Goal: Task Accomplishment & Management: Manage account settings

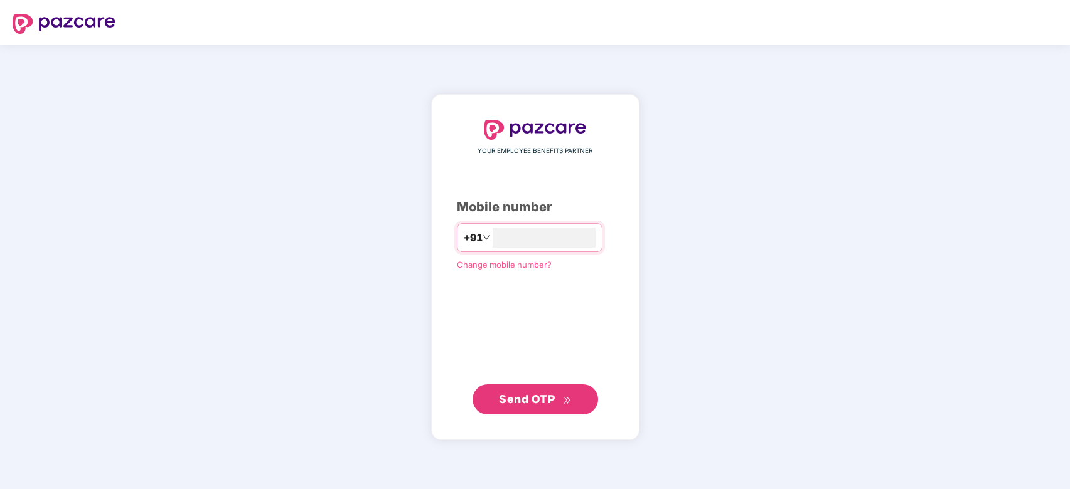
type input "**********"
click at [537, 398] on span "Send OTP" at bounding box center [527, 398] width 56 height 13
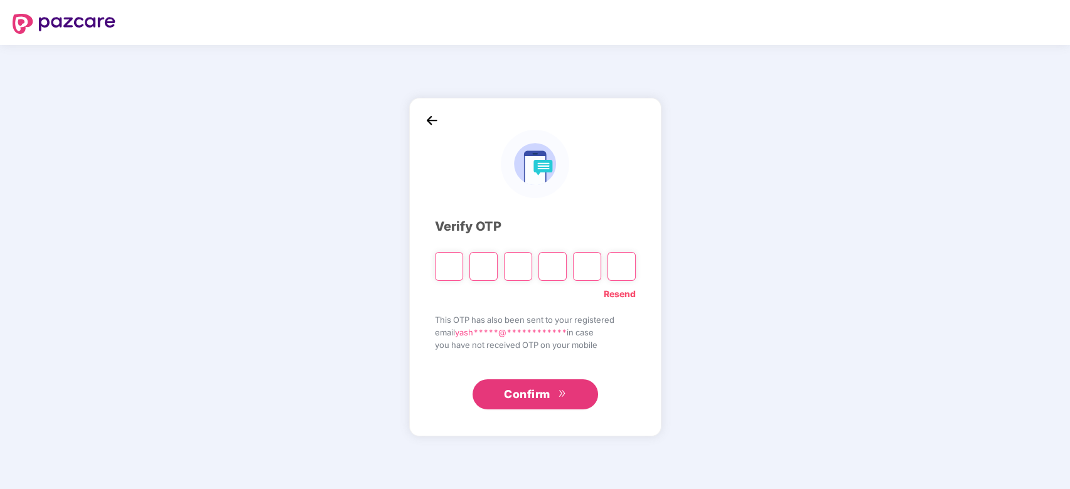
type input "*"
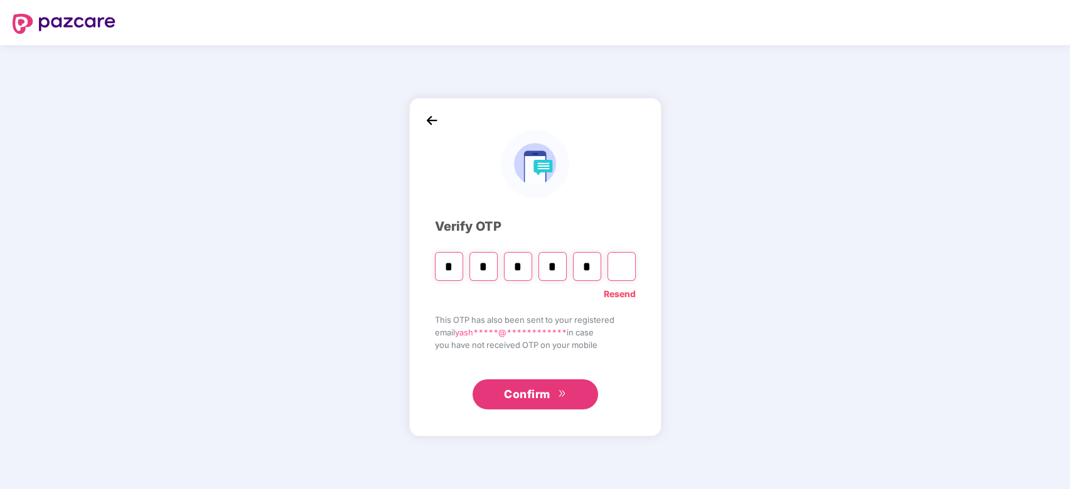
type input "*"
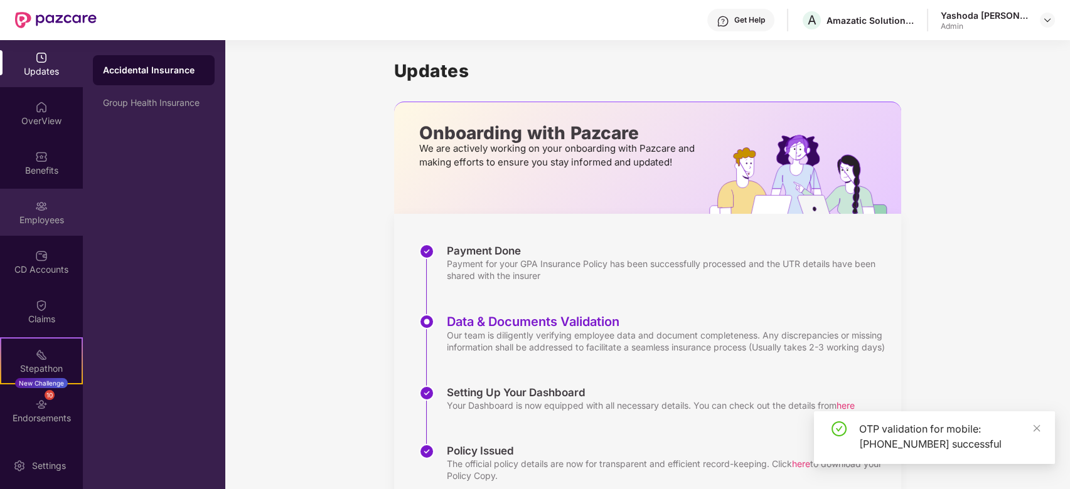
click at [41, 228] on div "Employees" at bounding box center [41, 212] width 83 height 47
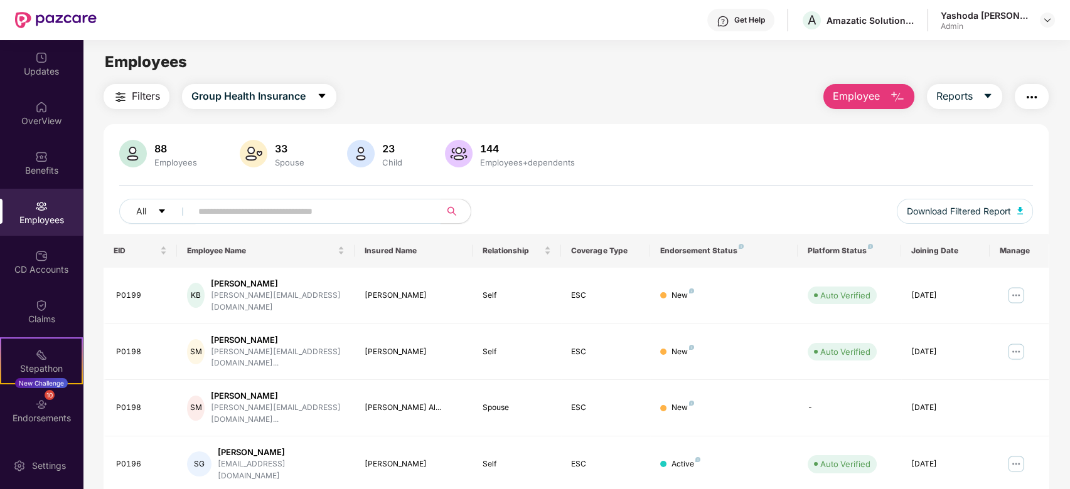
click at [348, 218] on input "text" at bounding box center [310, 211] width 225 height 19
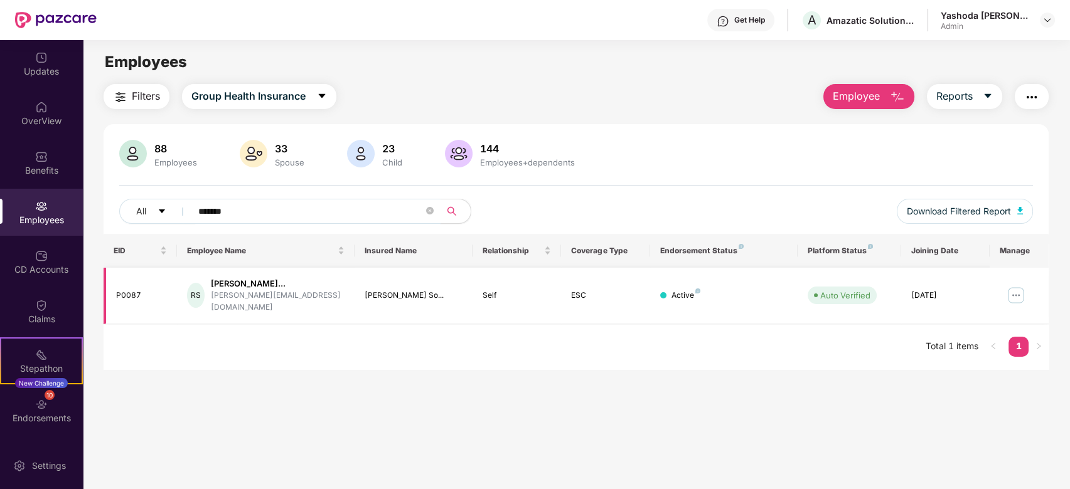
type input "*******"
click at [1019, 285] on img at bounding box center [1016, 295] width 20 height 20
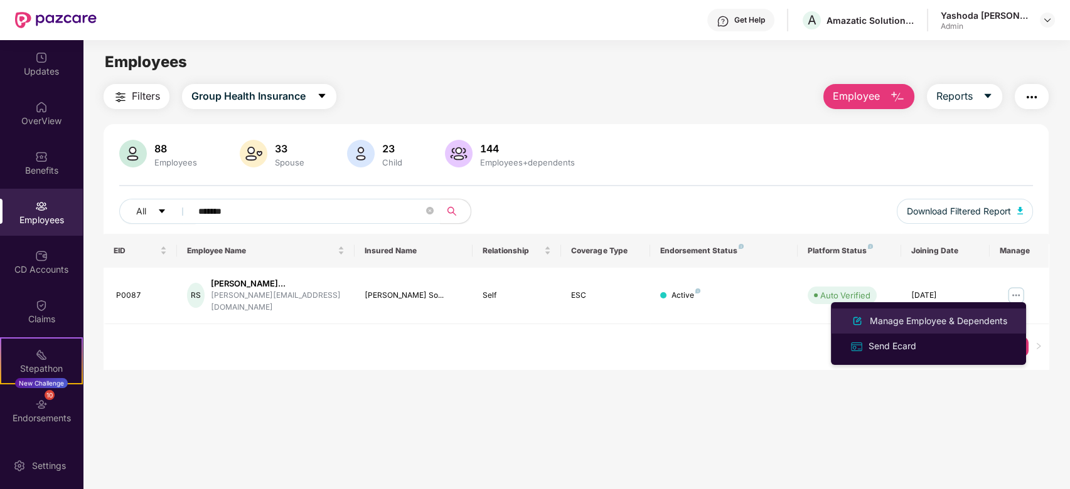
click at [964, 324] on div "Manage Employee & Dependents" at bounding box center [938, 321] width 142 height 14
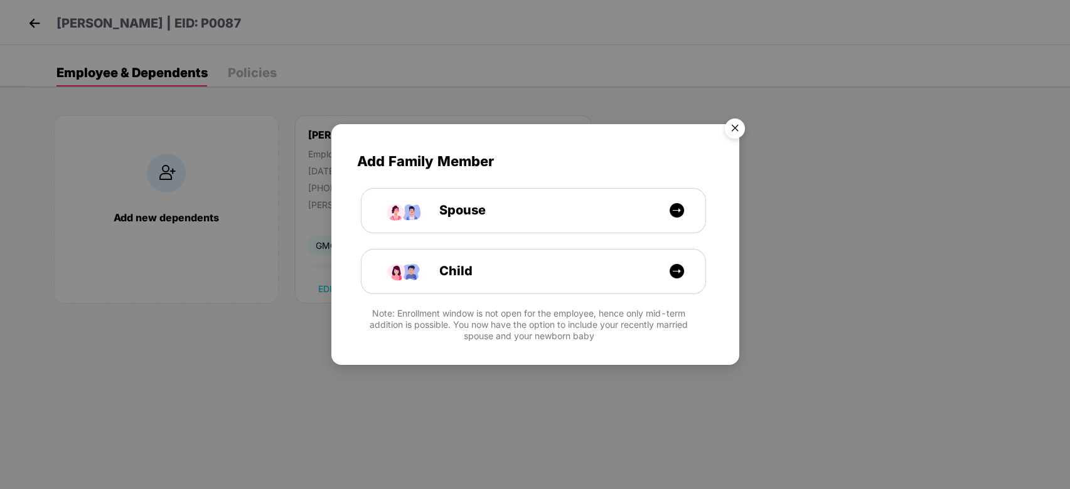
click at [735, 129] on img "Close" at bounding box center [734, 130] width 35 height 35
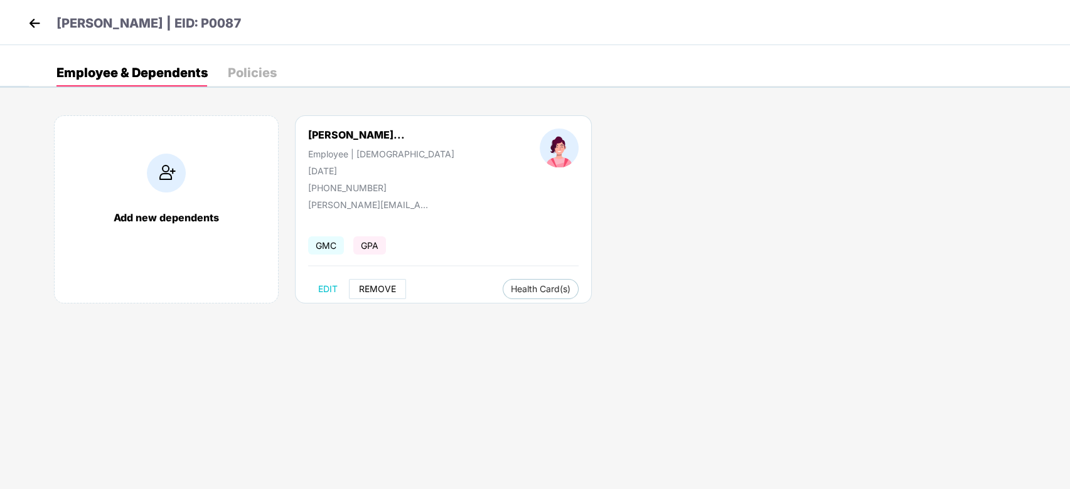
click at [384, 292] on span "REMOVE" at bounding box center [377, 289] width 37 height 10
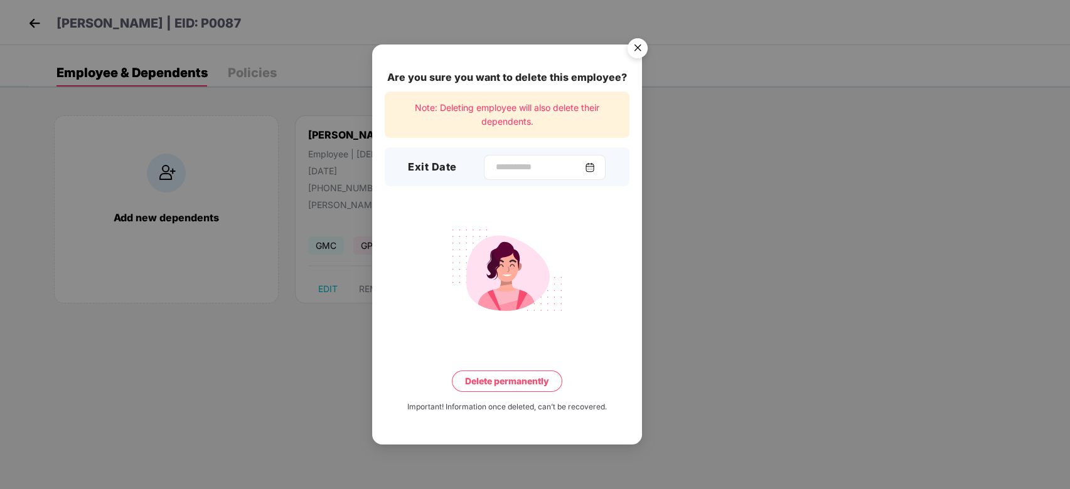
click at [595, 163] on img at bounding box center [590, 168] width 10 height 10
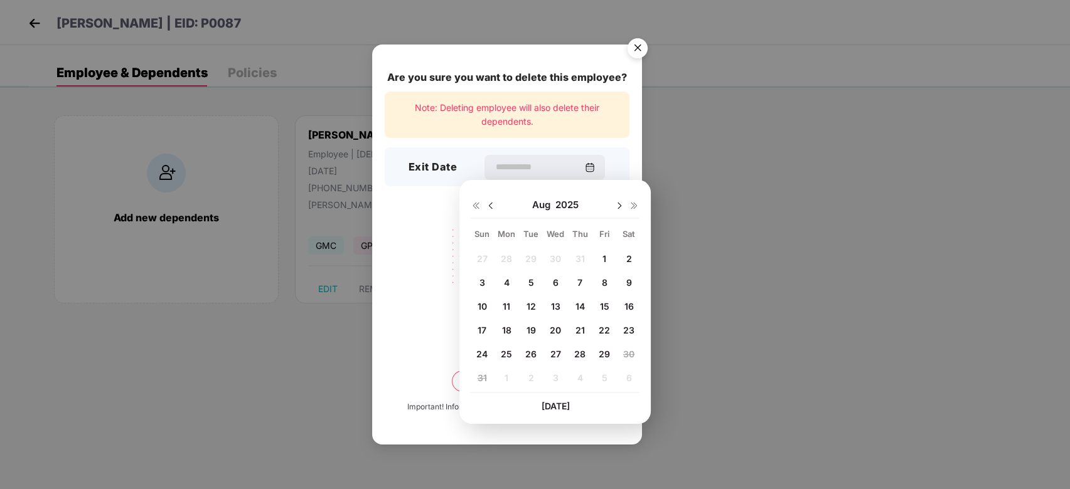
click at [604, 353] on span "29" at bounding box center [604, 354] width 11 height 11
type input "**********"
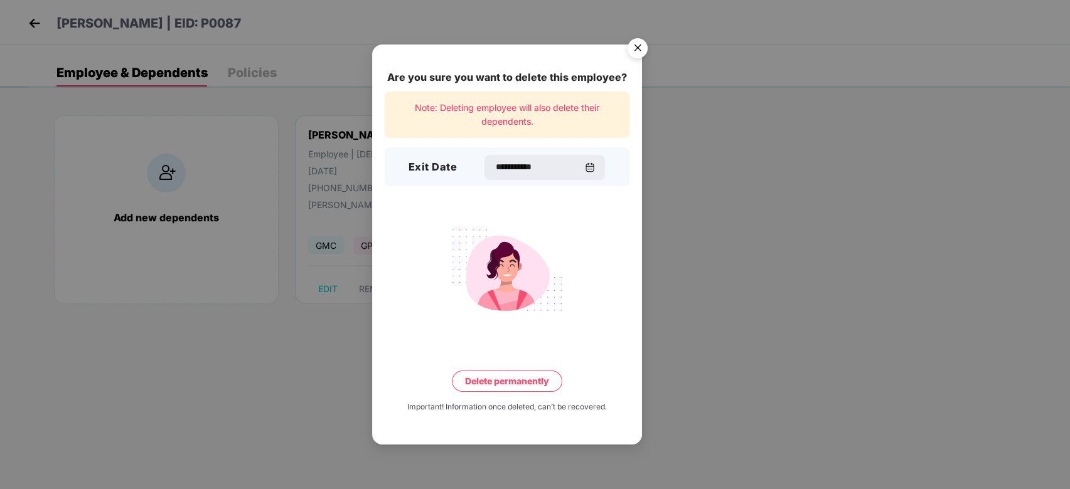
click at [500, 374] on button "Delete permanently" at bounding box center [507, 381] width 110 height 21
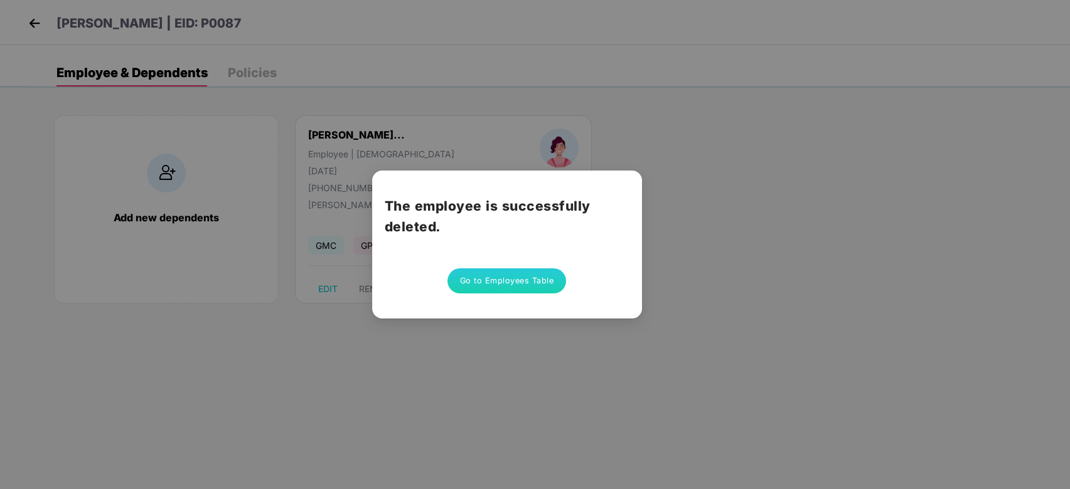
click at [508, 284] on button "Go to Employees Table" at bounding box center [506, 281] width 119 height 25
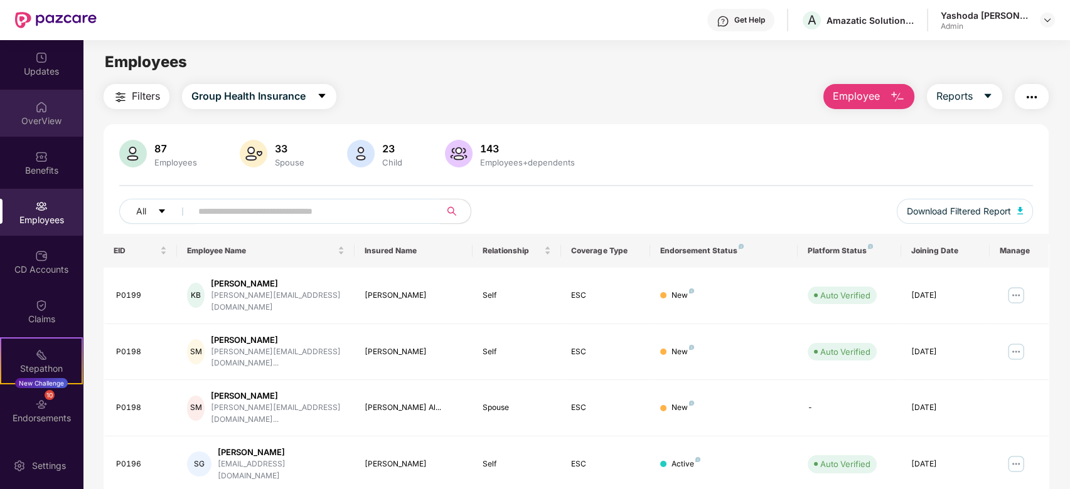
click at [43, 109] on img at bounding box center [41, 107] width 13 height 13
